Goal: Find specific page/section: Find specific page/section

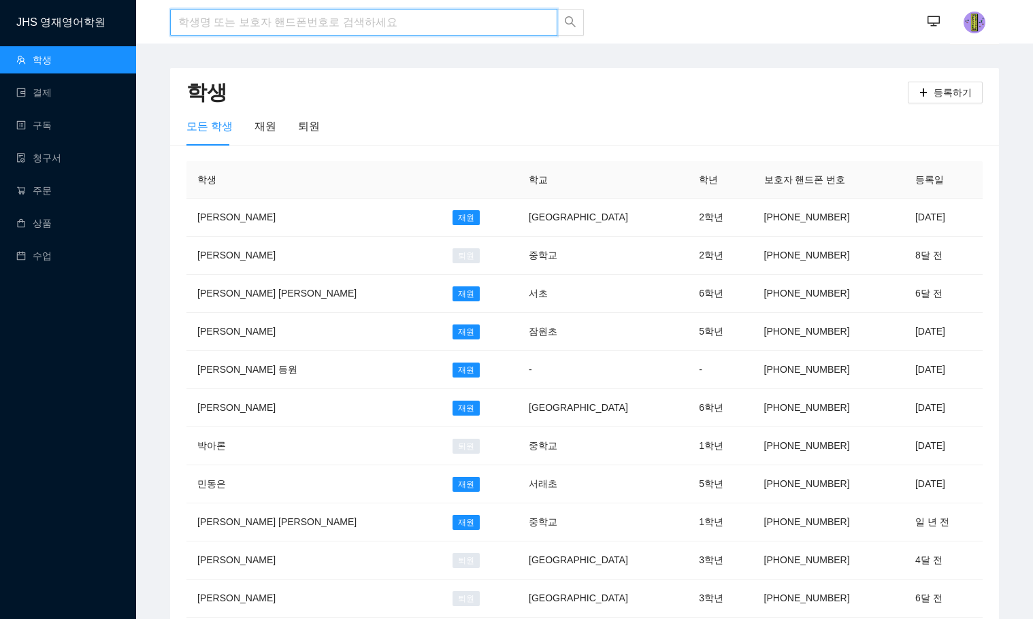
click at [227, 30] on input "search" at bounding box center [363, 22] width 387 height 27
type input "[PERSON_NAME]"
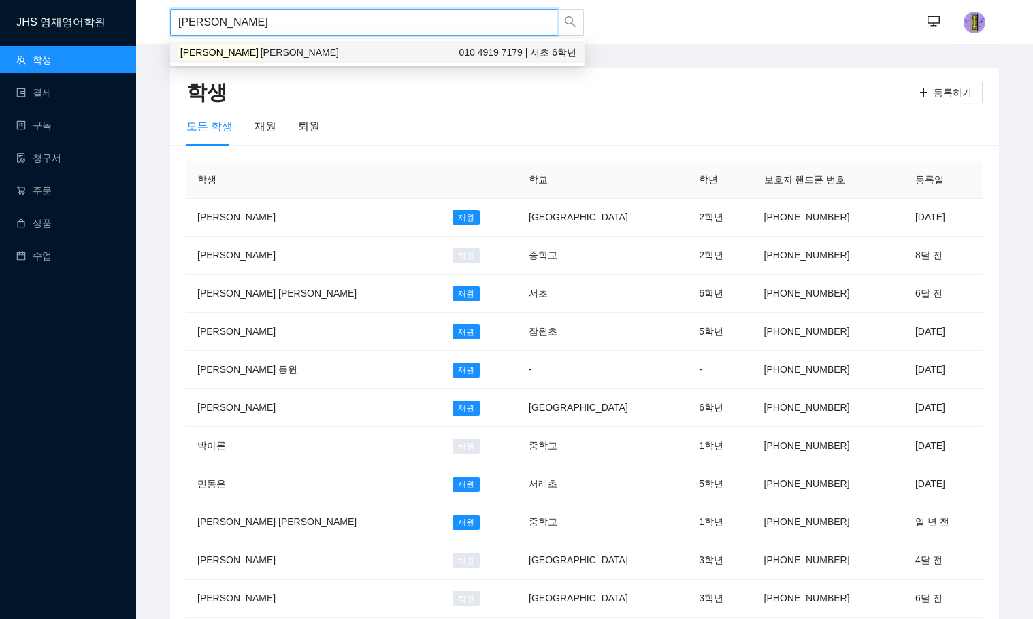
click at [261, 50] on span "[PERSON_NAME]" at bounding box center [300, 52] width 78 height 11
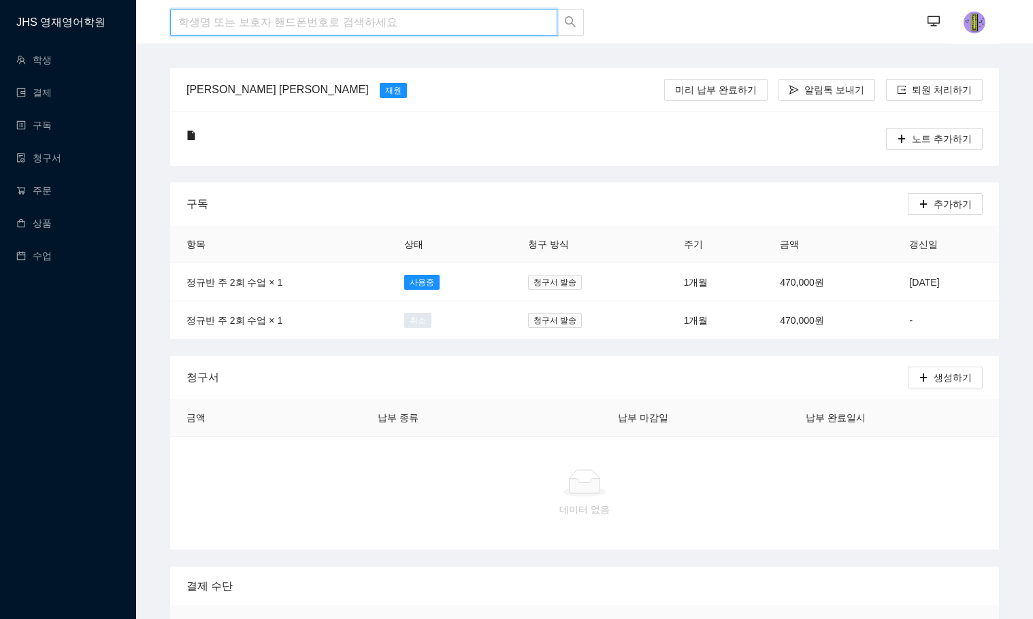
click at [283, 22] on input "search" at bounding box center [363, 22] width 387 height 27
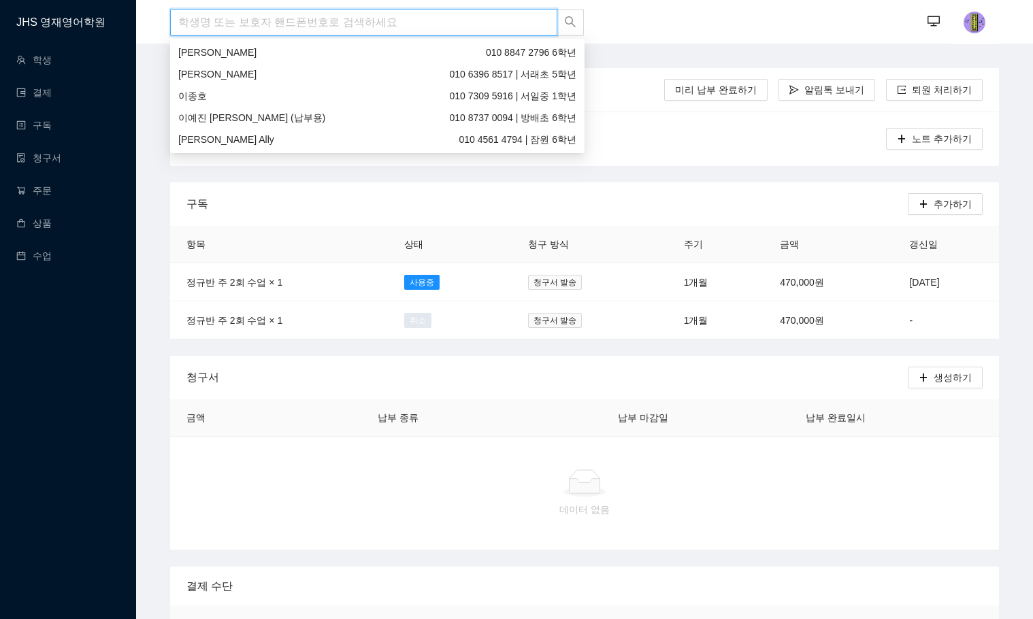
type input "ㅈ"
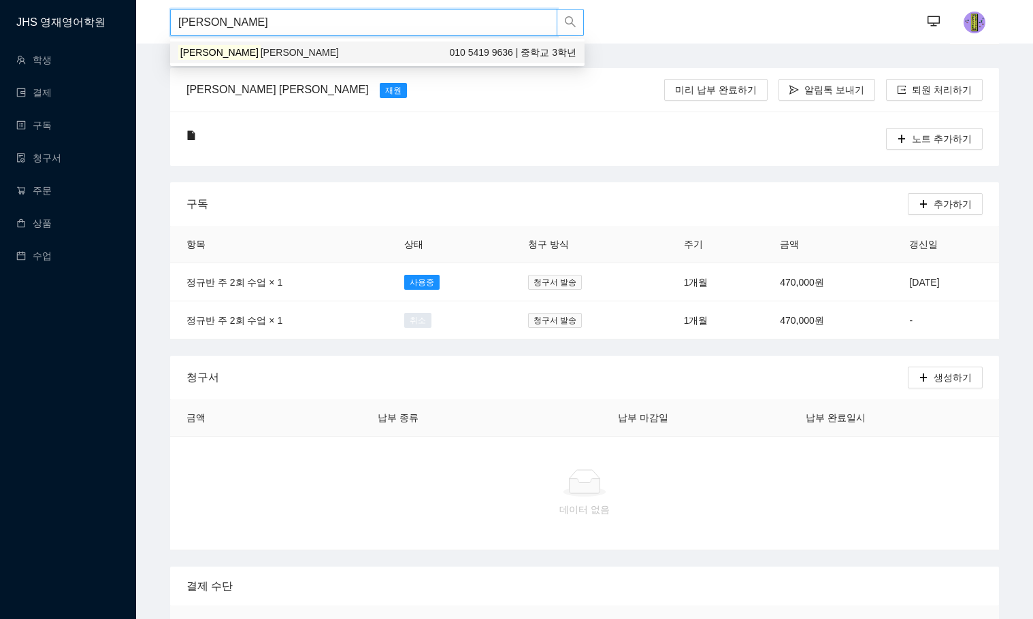
type input "[PERSON_NAME]"
click at [226, 22] on input "[PERSON_NAME]" at bounding box center [363, 22] width 387 height 27
drag, startPoint x: 220, startPoint y: 27, endPoint x: 121, endPoint y: 22, distance: 99.4
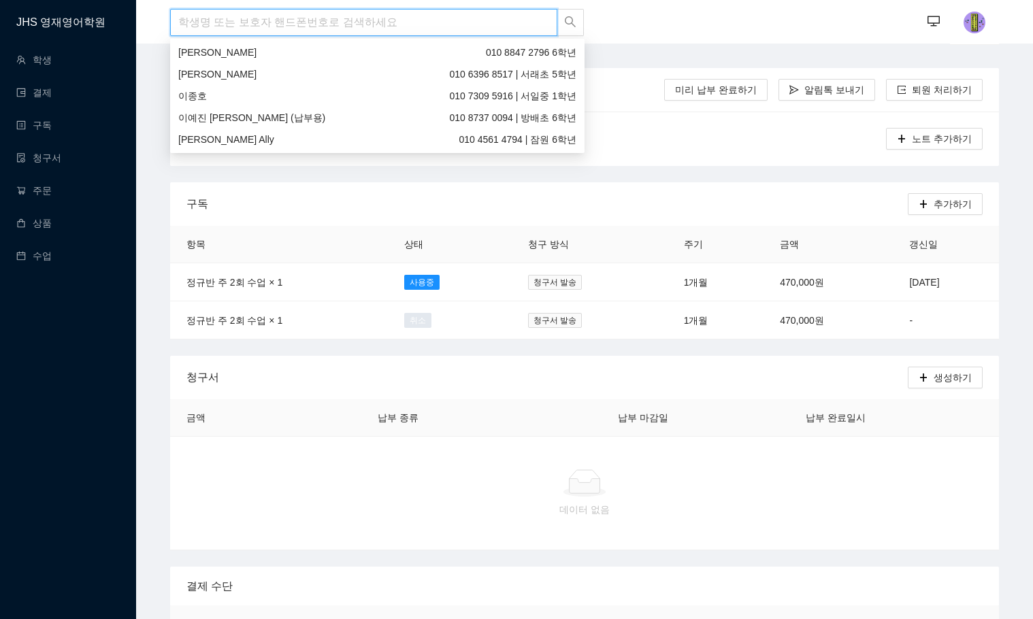
click at [201, 27] on input "search" at bounding box center [363, 22] width 387 height 27
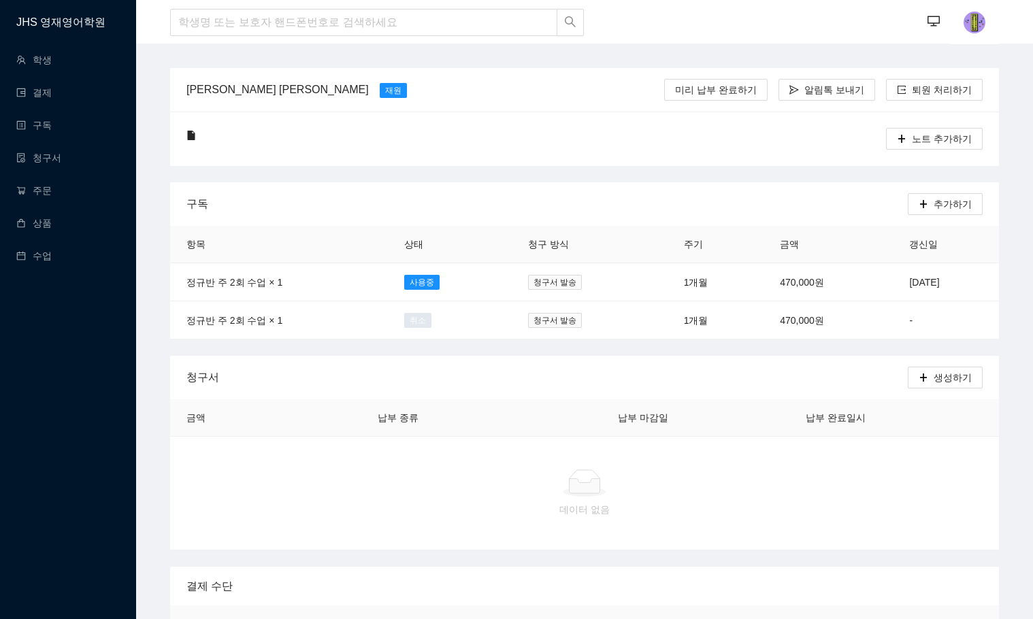
click at [145, 34] on header "··· ···" at bounding box center [584, 22] width 897 height 44
click at [333, 32] on input "search" at bounding box center [363, 22] width 387 height 27
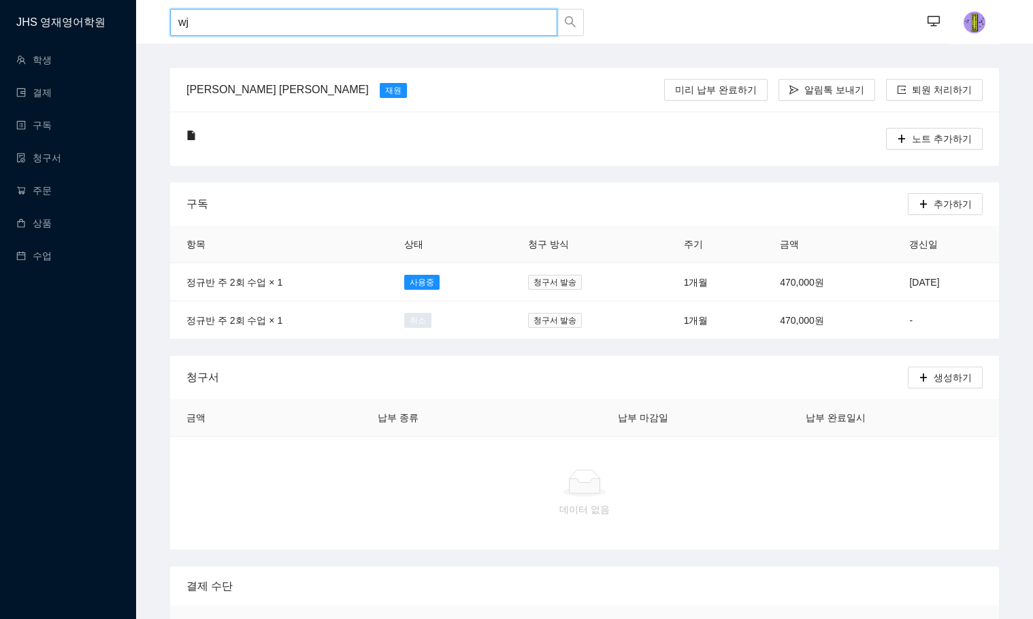
type input "w"
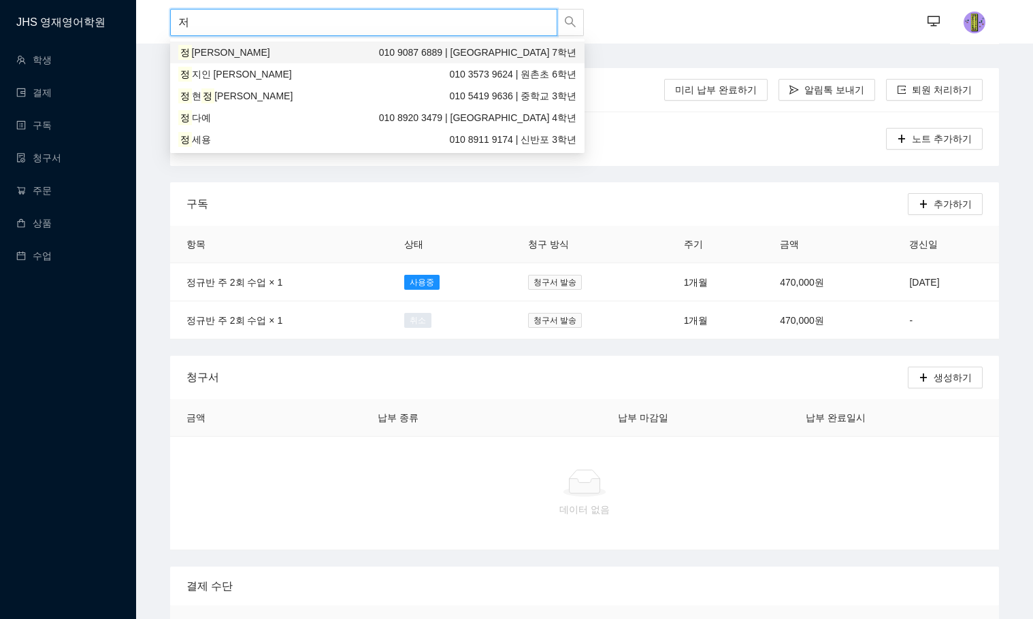
type input "ㅈ"
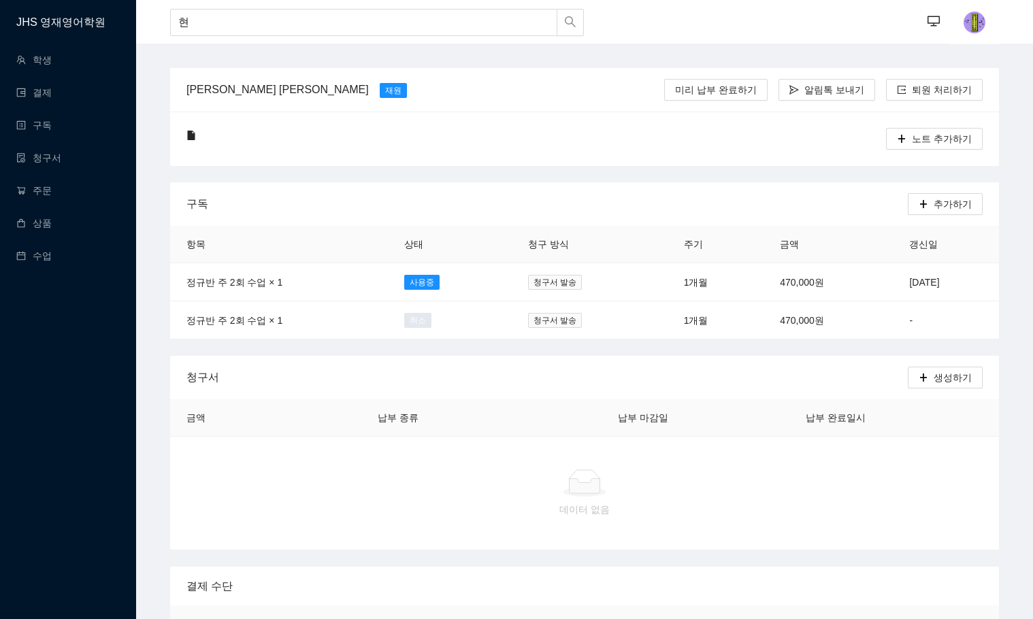
click at [646, 33] on div "··· ···" at bounding box center [791, 22] width 417 height 45
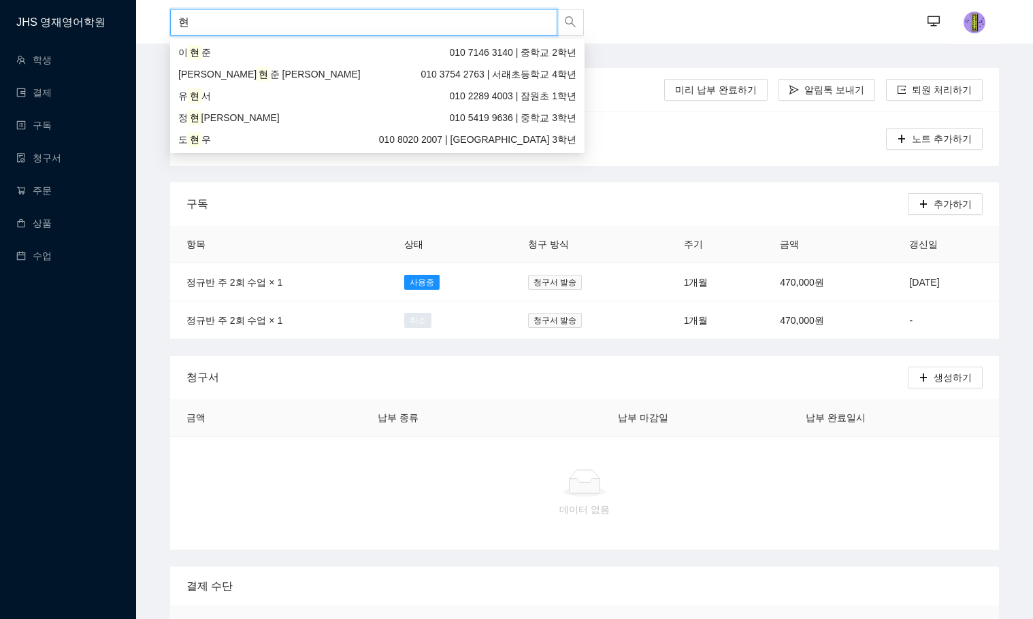
drag, startPoint x: 536, startPoint y: 22, endPoint x: 8, endPoint y: -8, distance: 528.8
click at [8, 0] on html "JHS 영재영어학원 학생 결제 구독 청구서 주문 상품 수업 현 ··· ··· 이서현 [PERSON_NAME] 재원 미리 납부 완료하기 알림톡 …" at bounding box center [516, 309] width 1033 height 619
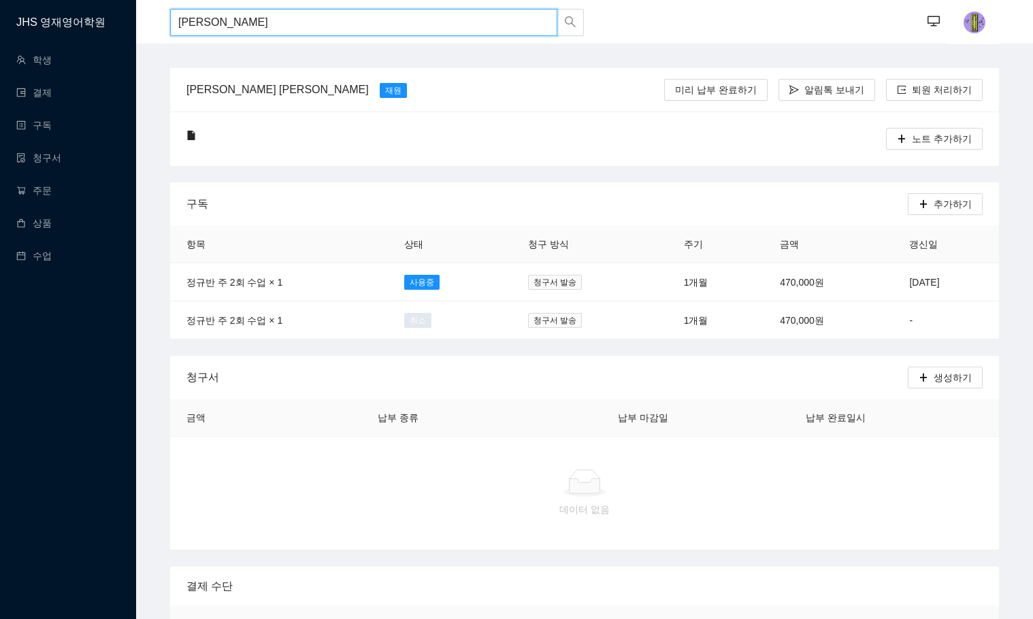
type input "[PERSON_NAME]"
click at [220, 17] on input "search" at bounding box center [363, 22] width 387 height 27
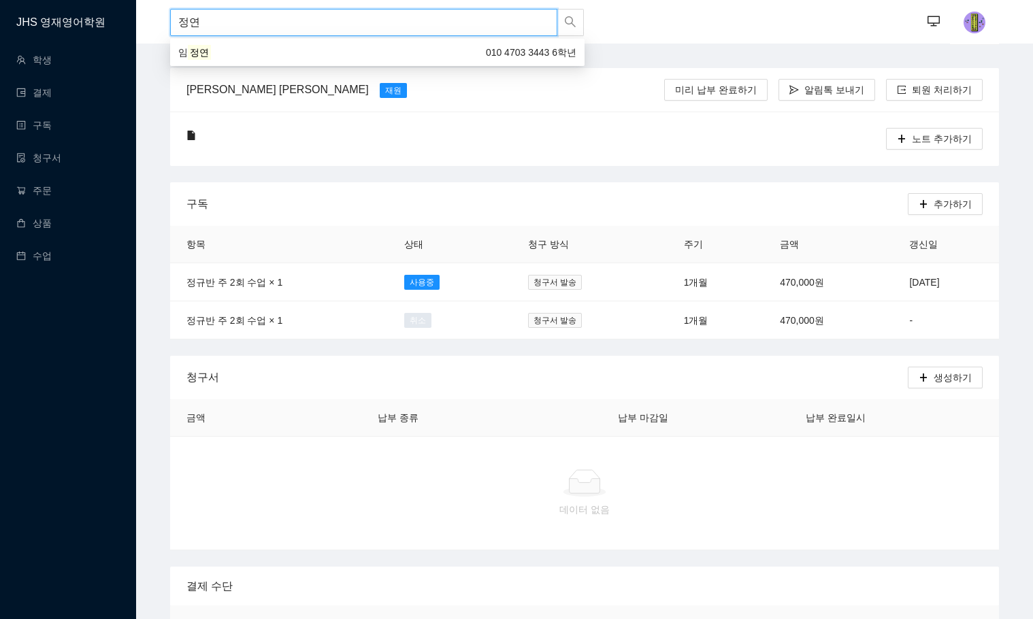
click at [193, 56] on mark "정연" at bounding box center [199, 52] width 23 height 15
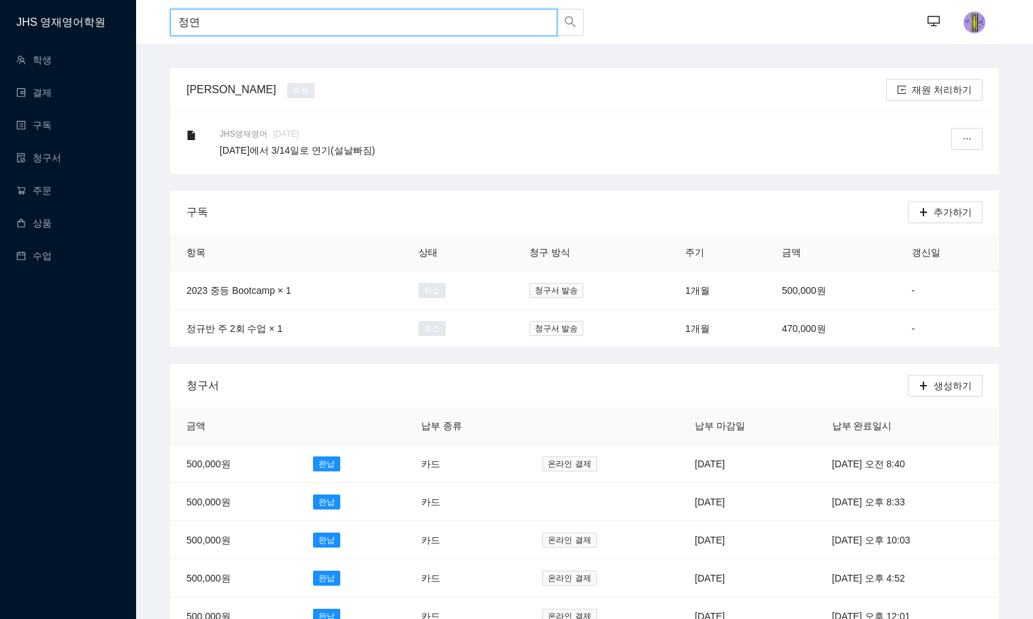
click at [239, 16] on input "정연" at bounding box center [363, 22] width 387 height 27
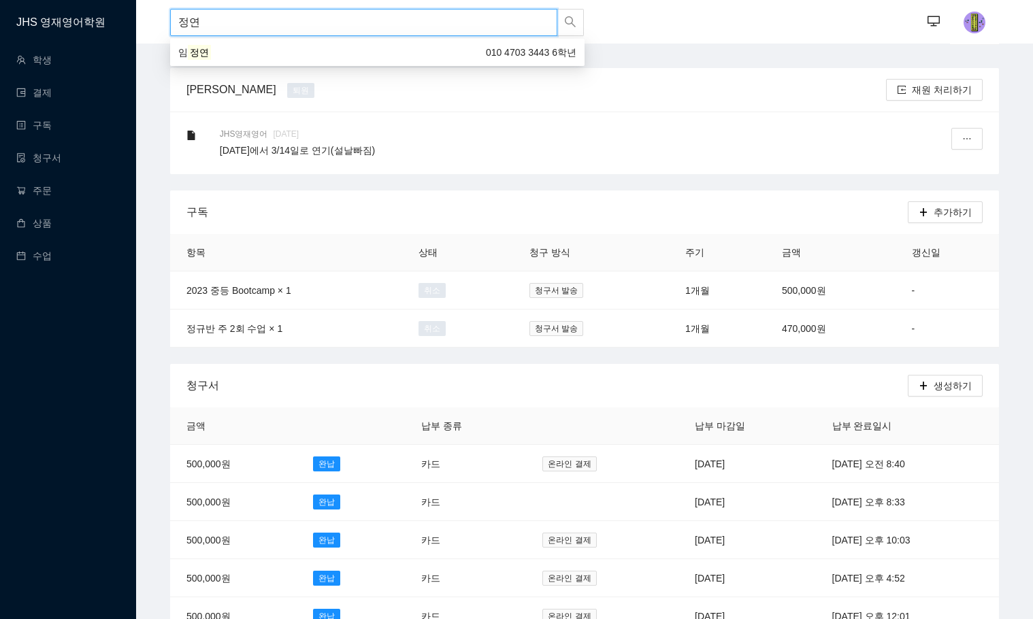
type input "정"
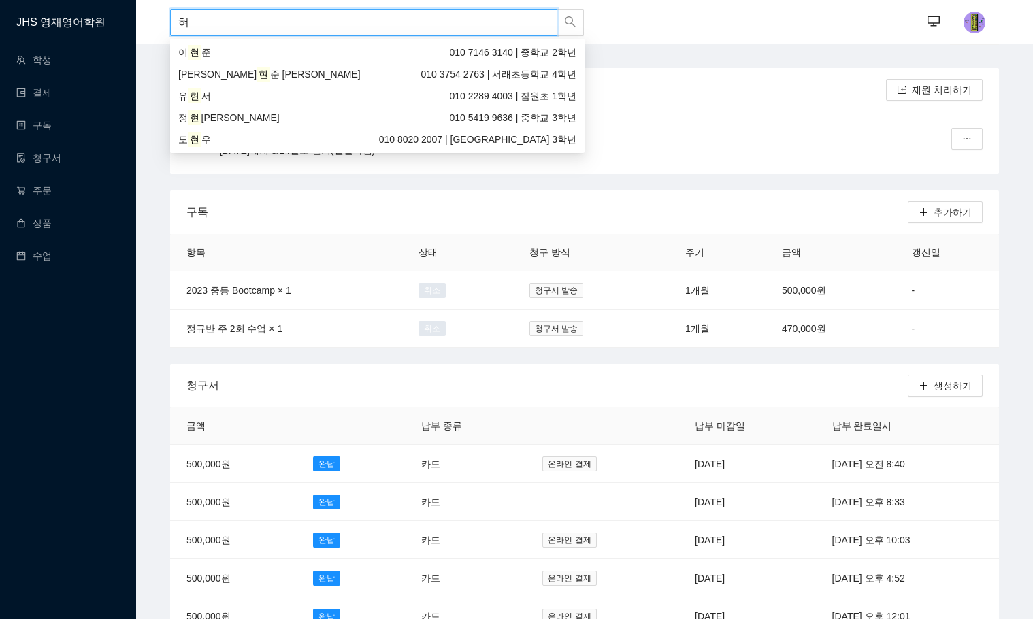
type input "ㅎ"
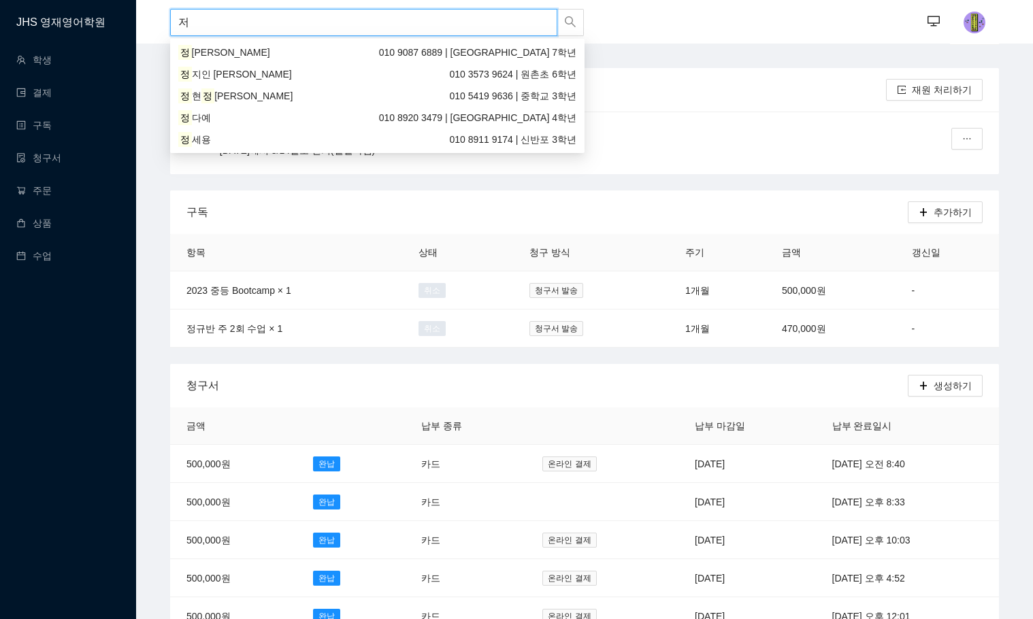
type input "ㅈ"
type input "ㅇ"
